Goal: Check status: Check status

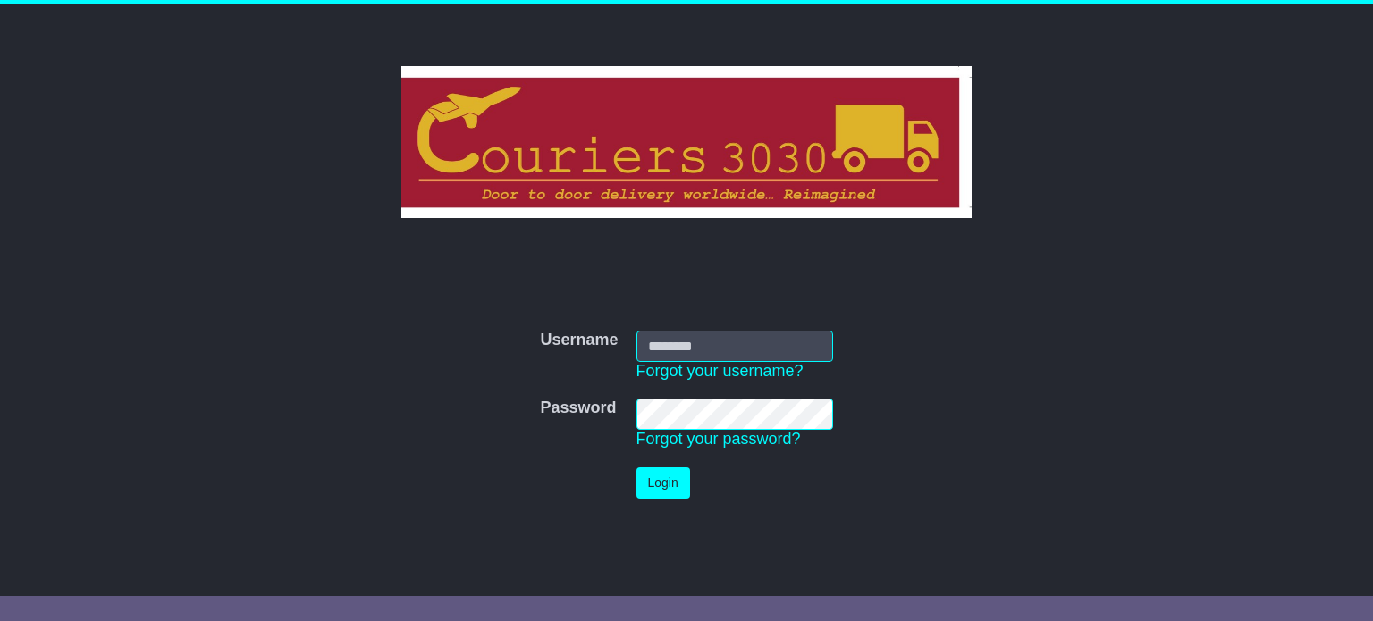
type input "**********"
click at [661, 471] on button "Login" at bounding box center [663, 482] width 54 height 31
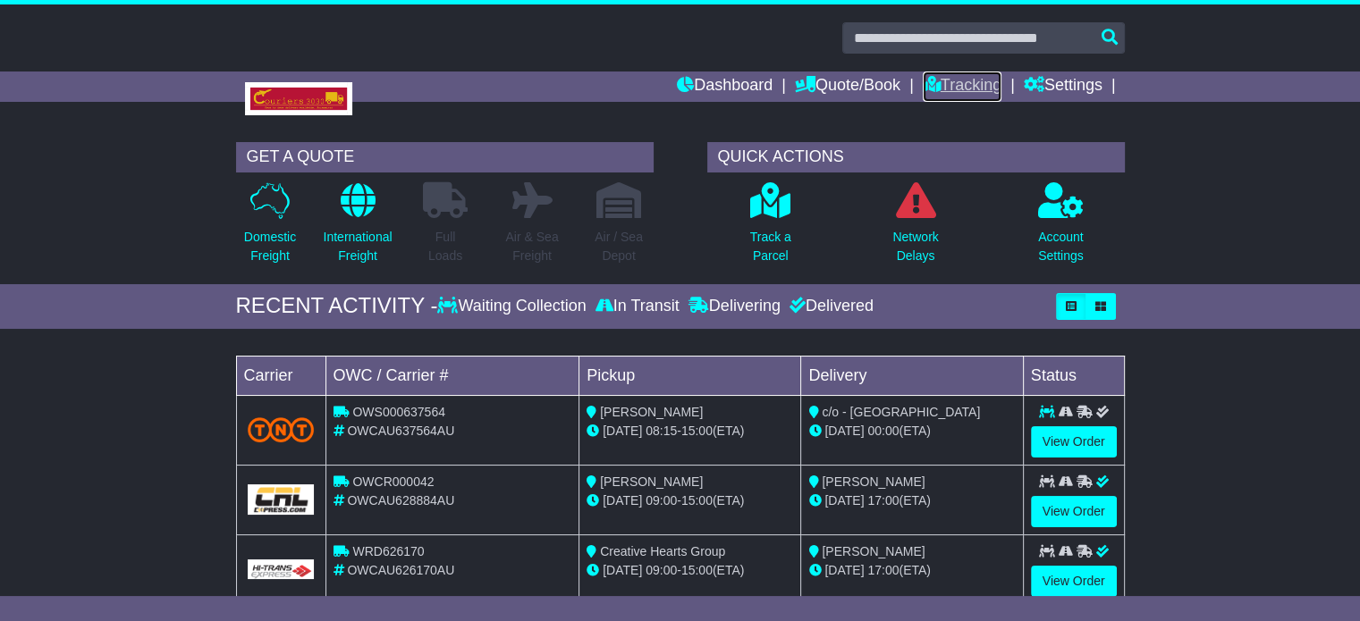
click at [948, 78] on link "Tracking" at bounding box center [961, 87] width 79 height 30
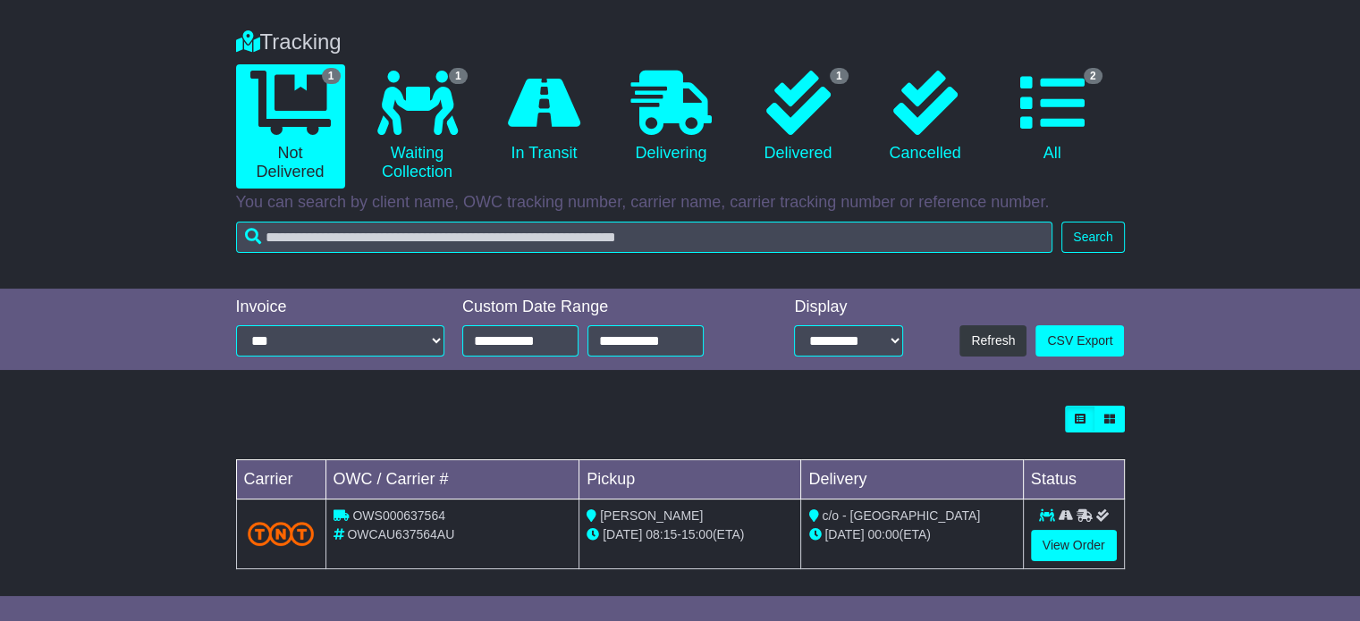
scroll to position [131, 0]
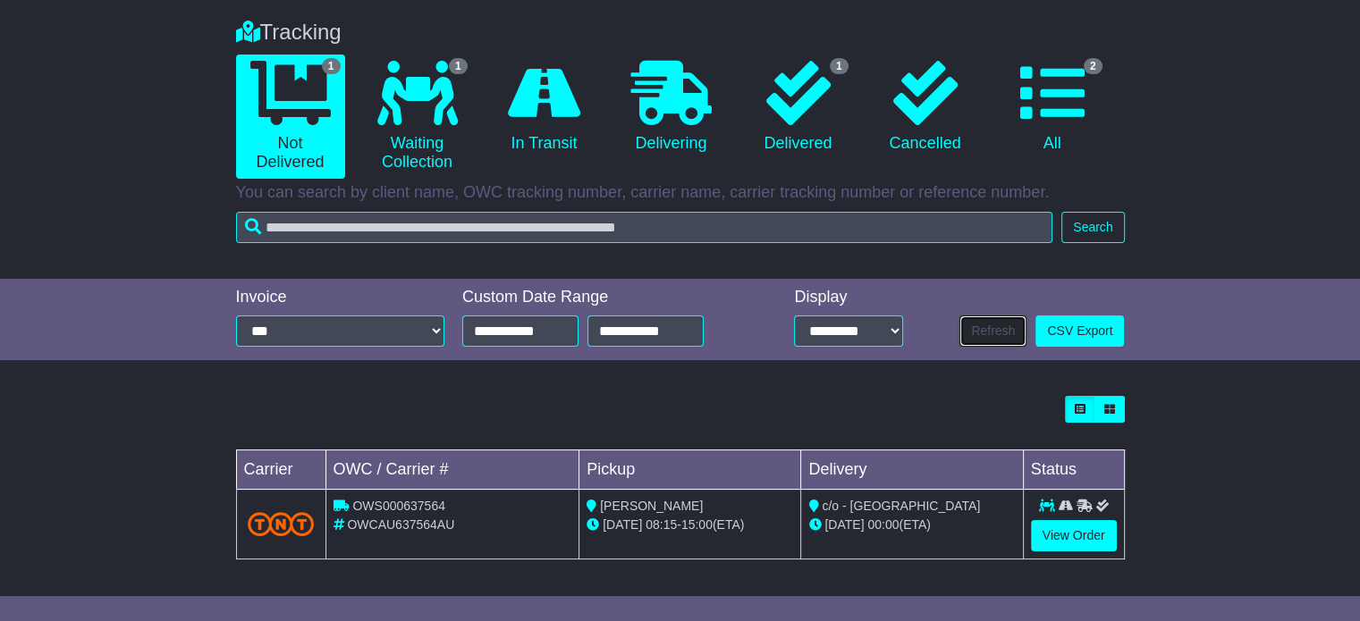
click at [1003, 337] on button "Refresh" at bounding box center [992, 331] width 67 height 31
click at [1058, 532] on link "View Order" at bounding box center [1074, 535] width 86 height 31
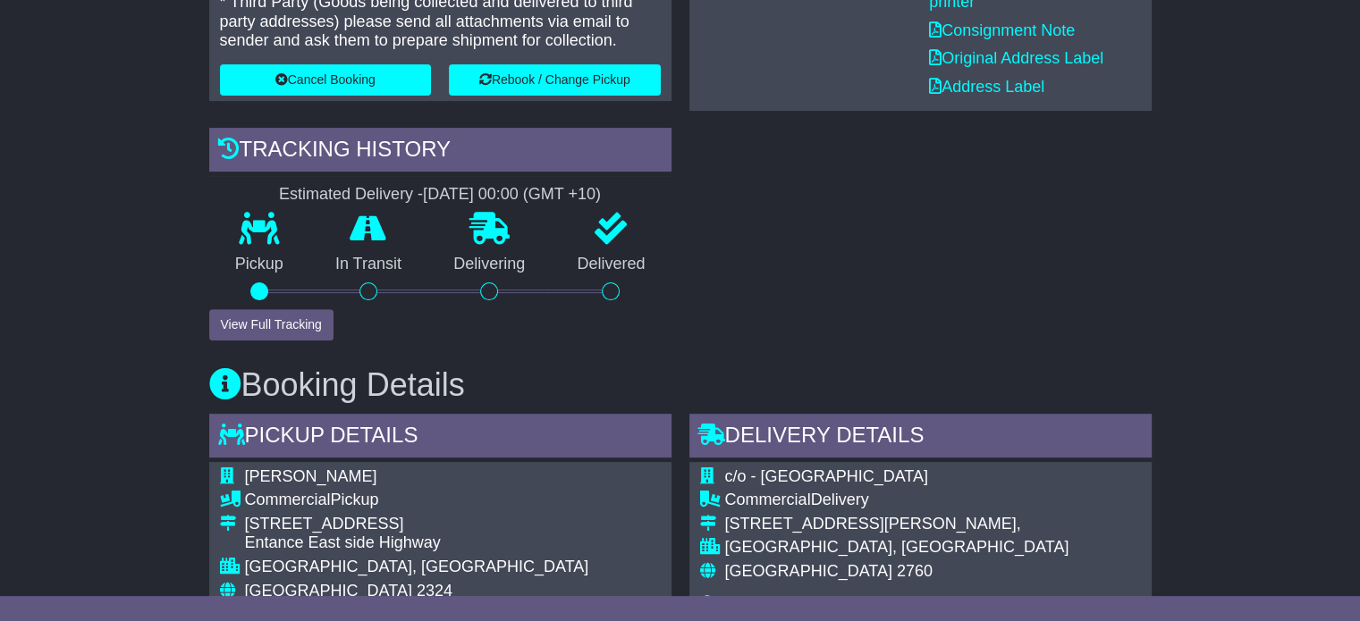
scroll to position [540, 0]
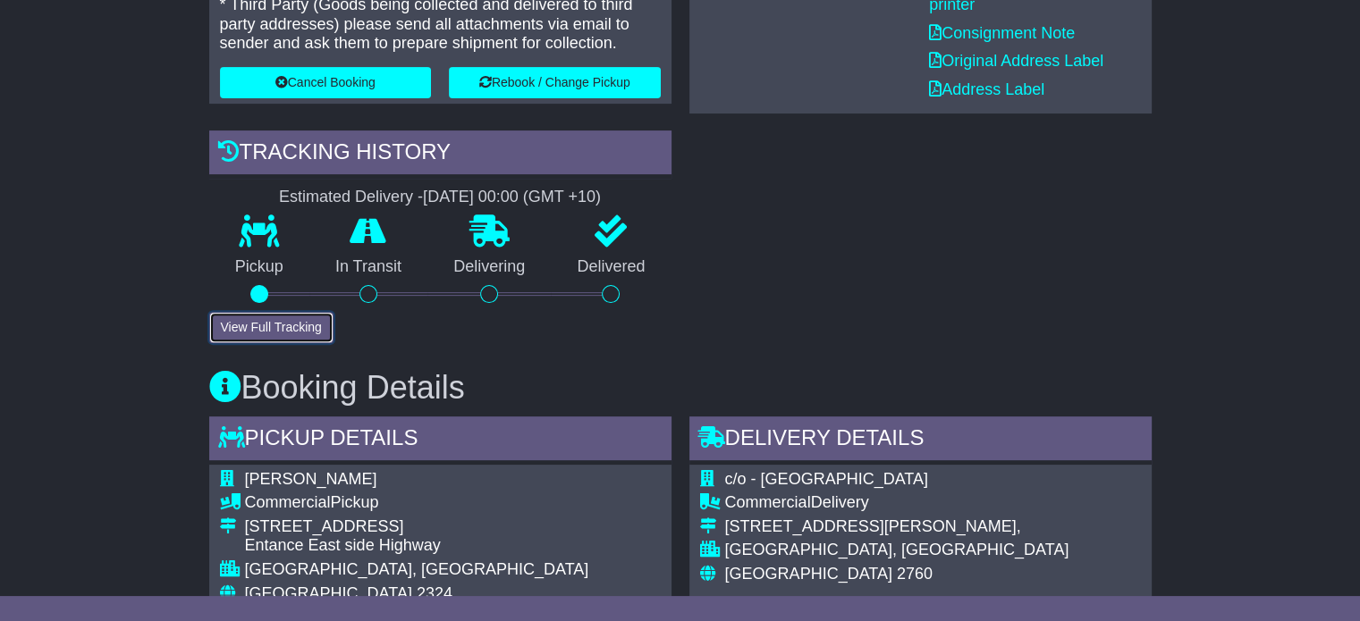
click at [293, 328] on button "View Full Tracking" at bounding box center [271, 327] width 124 height 31
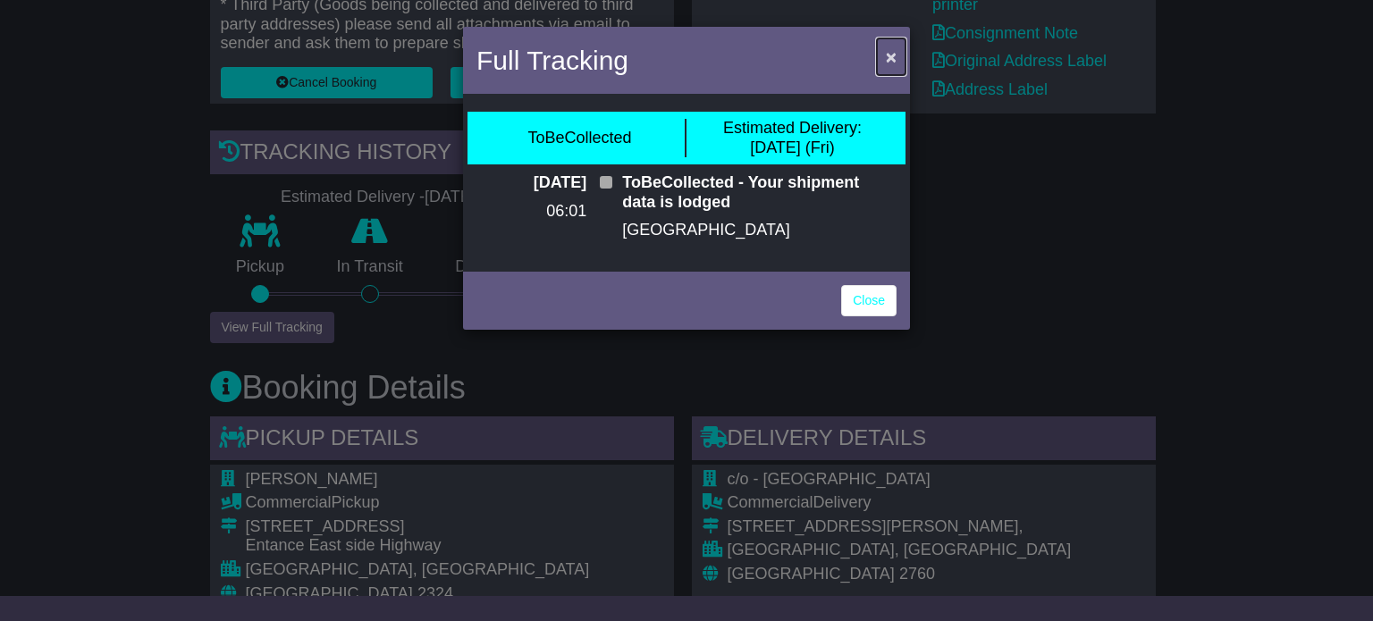
click at [889, 56] on span "×" at bounding box center [891, 56] width 11 height 21
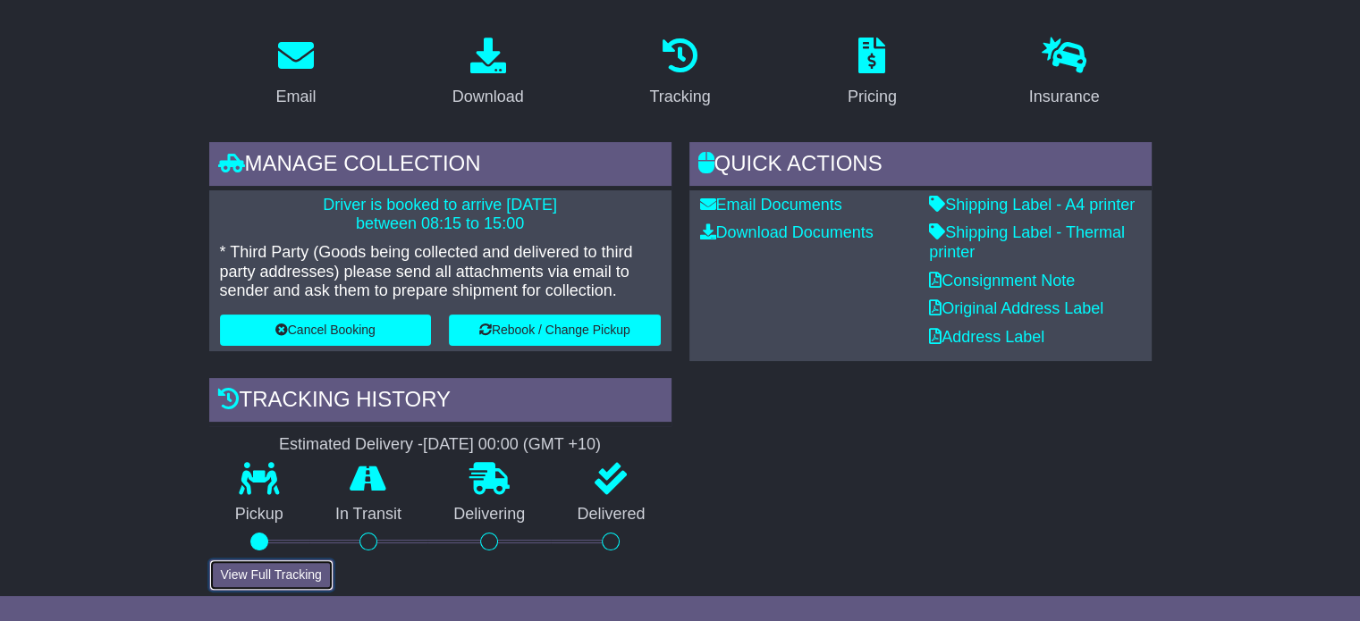
scroll to position [93, 0]
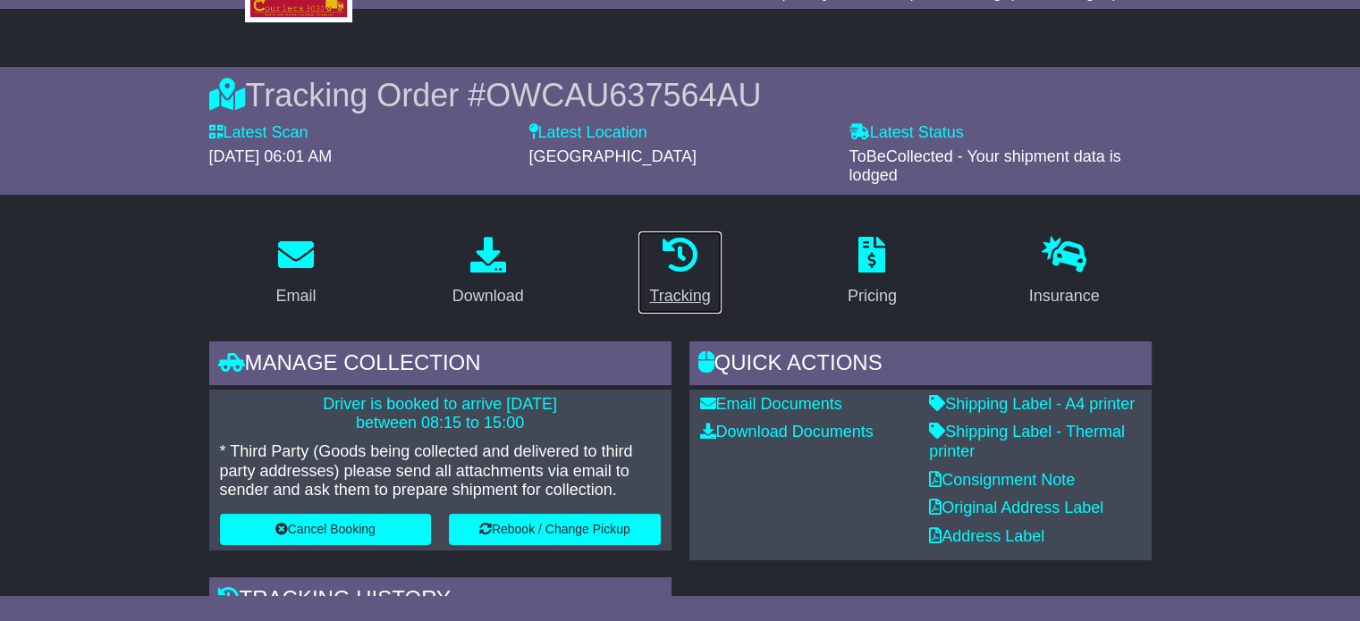
click at [697, 266] on icon at bounding box center [679, 255] width 36 height 36
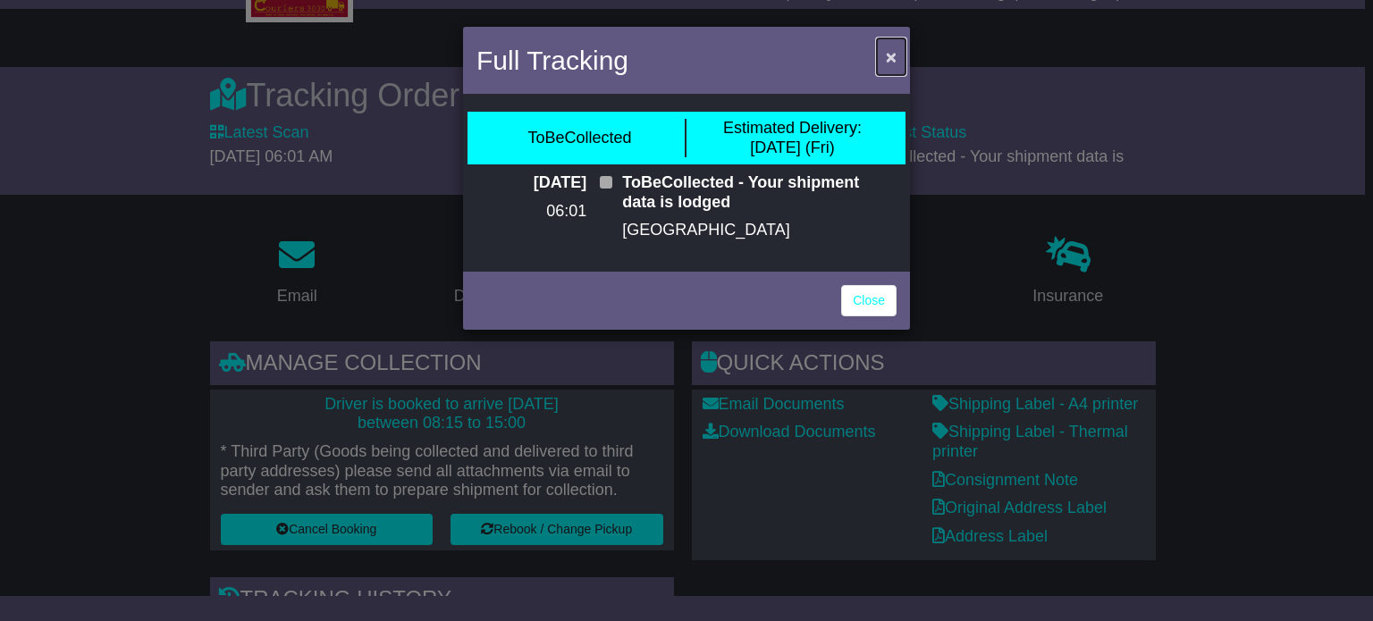
click at [888, 52] on span "×" at bounding box center [891, 56] width 11 height 21
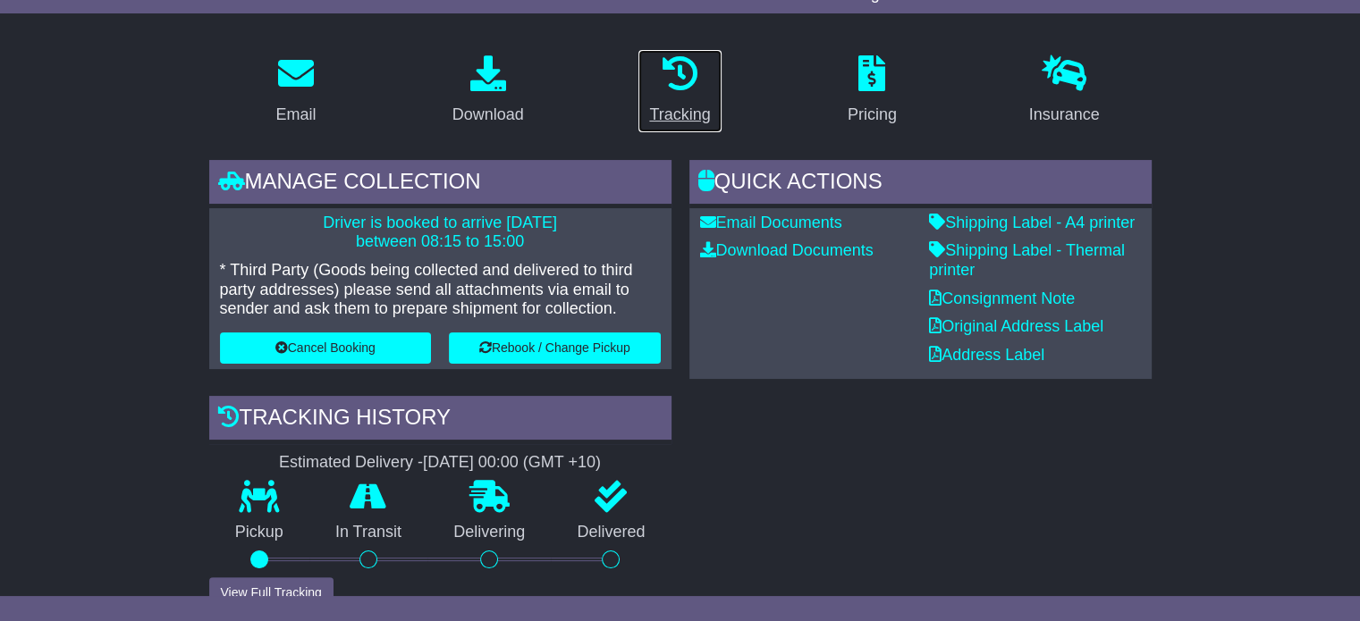
scroll to position [268, 0]
